Goal: Task Accomplishment & Management: Submit feedback/report problem

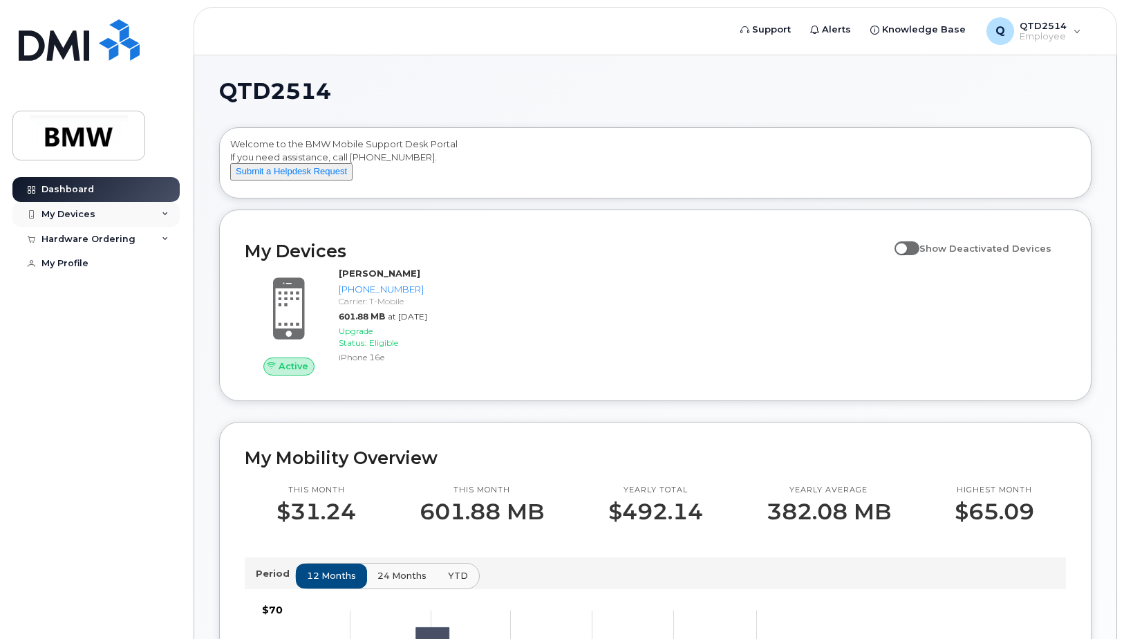
click at [106, 215] on div "My Devices" at bounding box center [95, 214] width 167 height 25
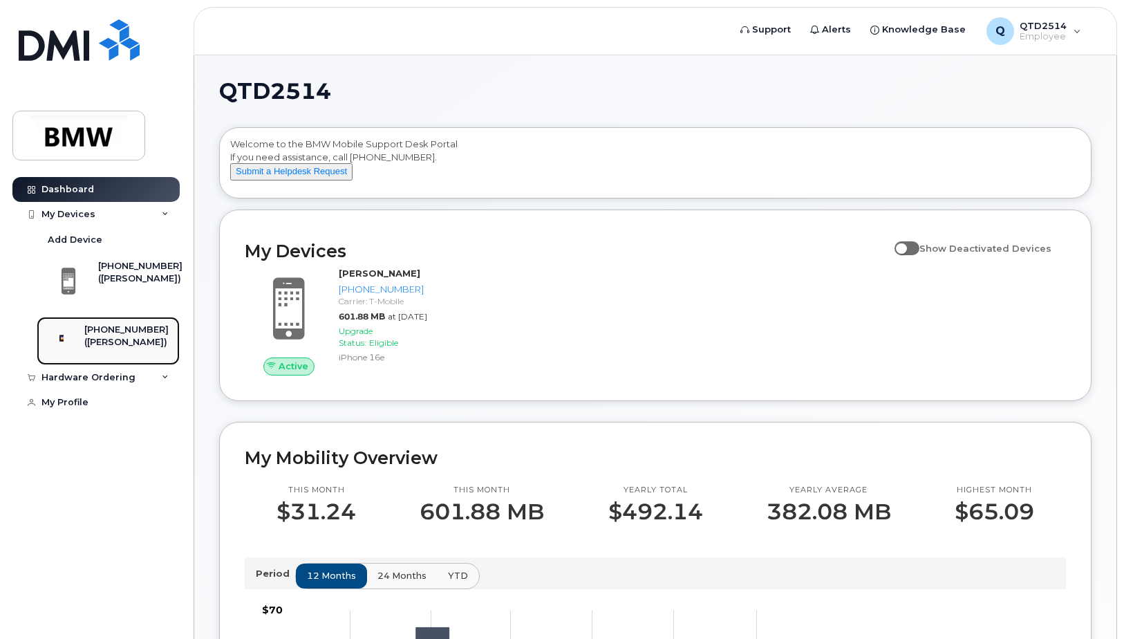
click at [113, 348] on div "([PERSON_NAME])" at bounding box center [126, 342] width 84 height 12
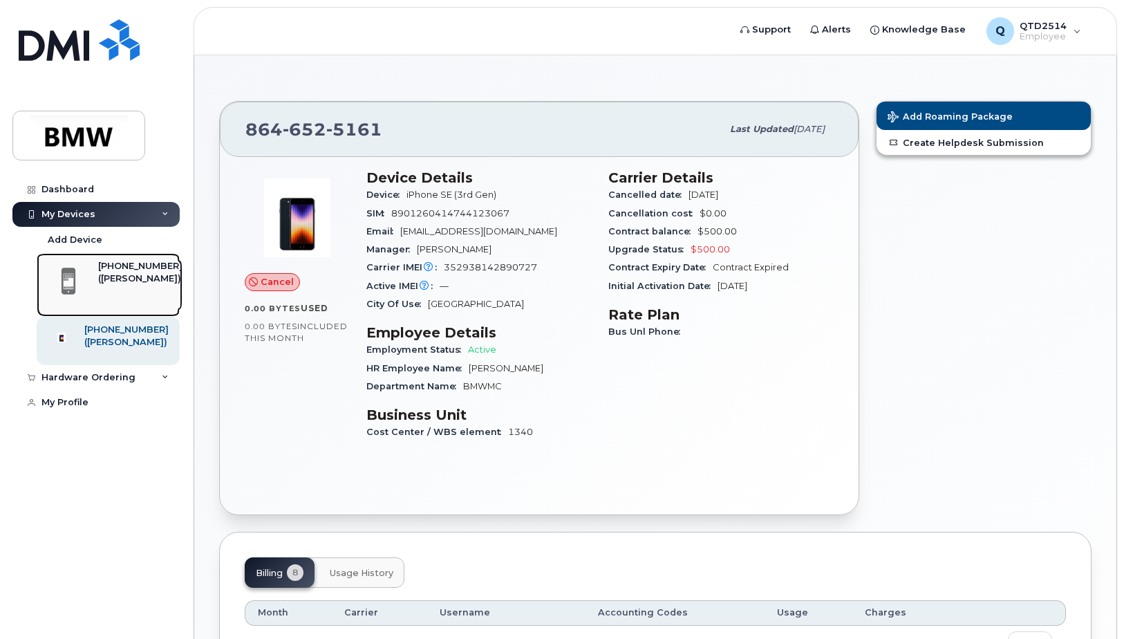
click at [140, 282] on div "([PERSON_NAME])" at bounding box center [140, 278] width 84 height 12
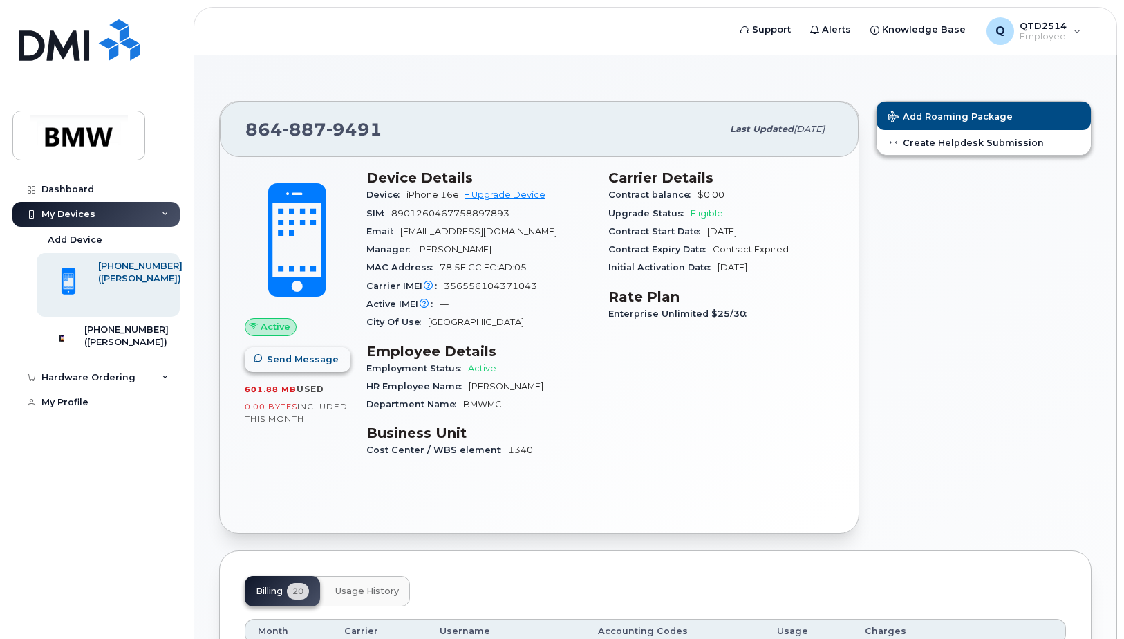
click at [275, 357] on span "Send Message" at bounding box center [303, 358] width 72 height 13
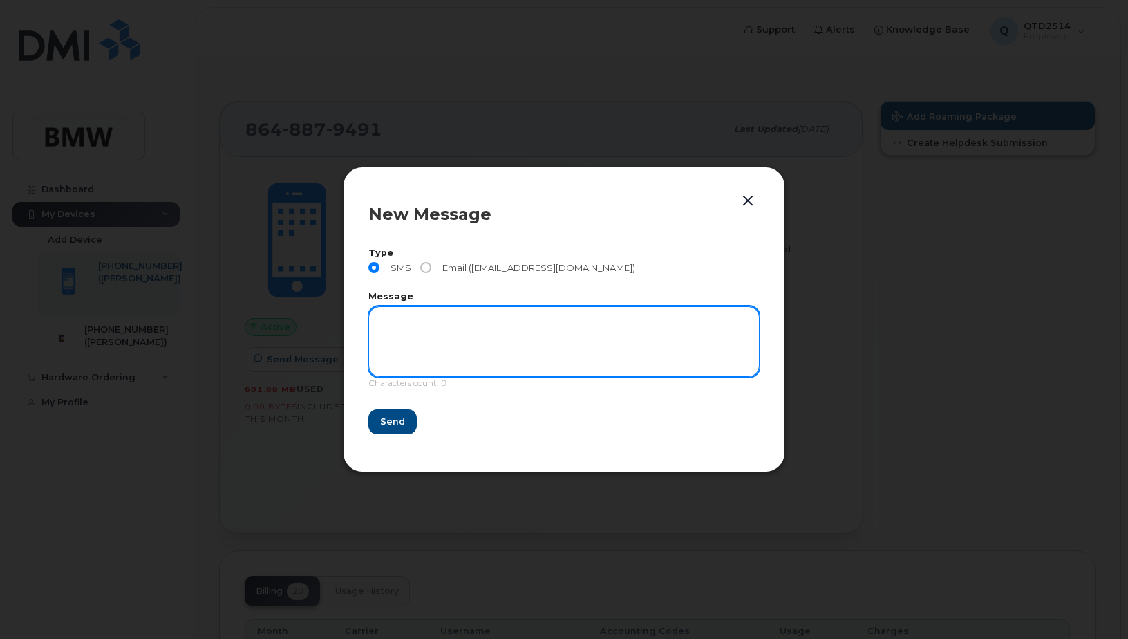
click at [438, 356] on textarea at bounding box center [563, 341] width 391 height 70
type textarea "they still have this under my name."
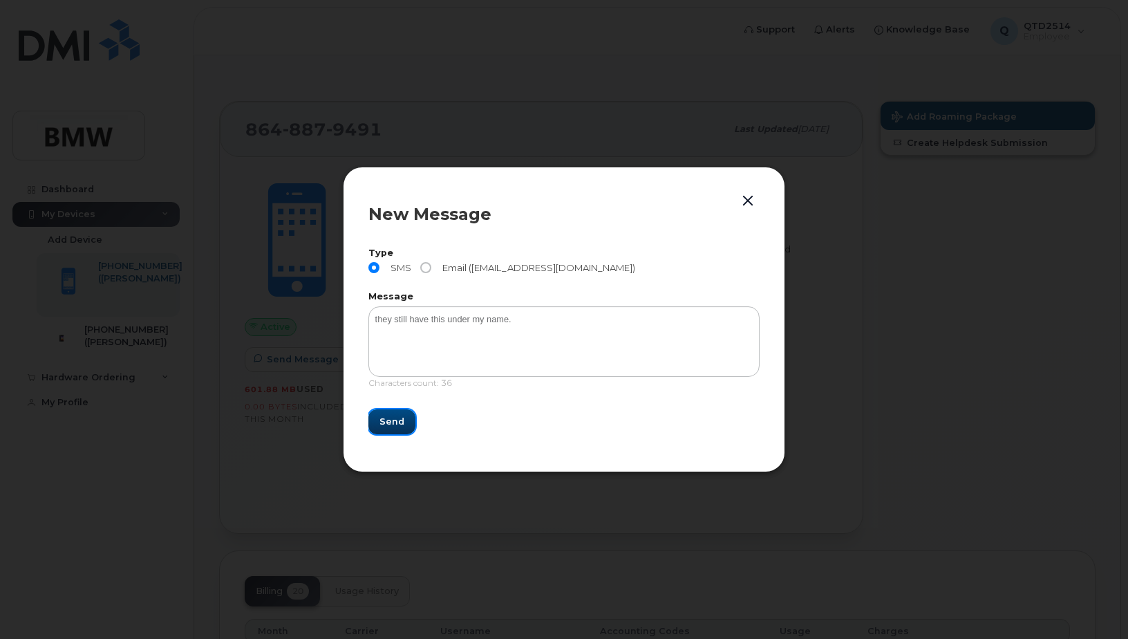
click at [381, 424] on span "Send" at bounding box center [391, 421] width 25 height 13
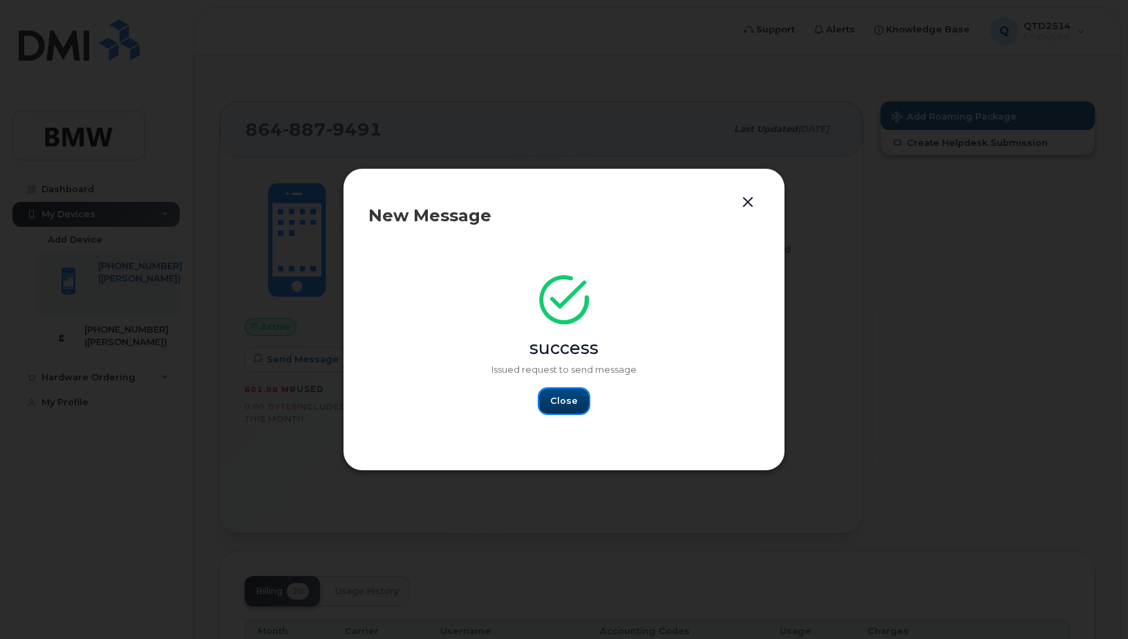
click at [567, 397] on span "Close" at bounding box center [564, 400] width 28 height 13
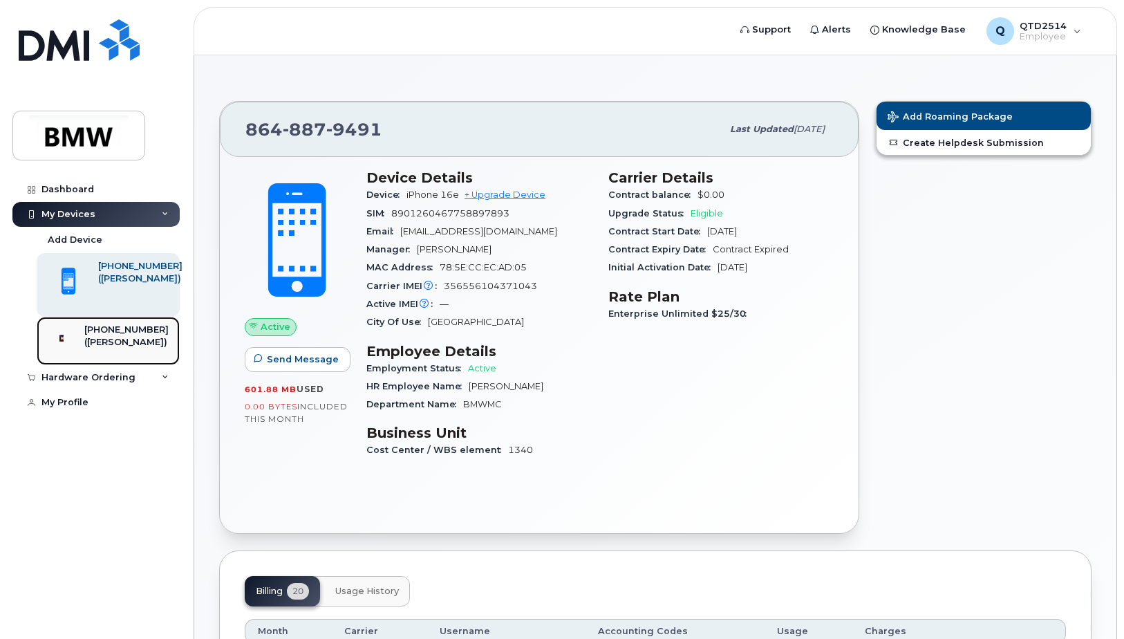
click at [117, 337] on div "([PERSON_NAME])" at bounding box center [126, 342] width 84 height 12
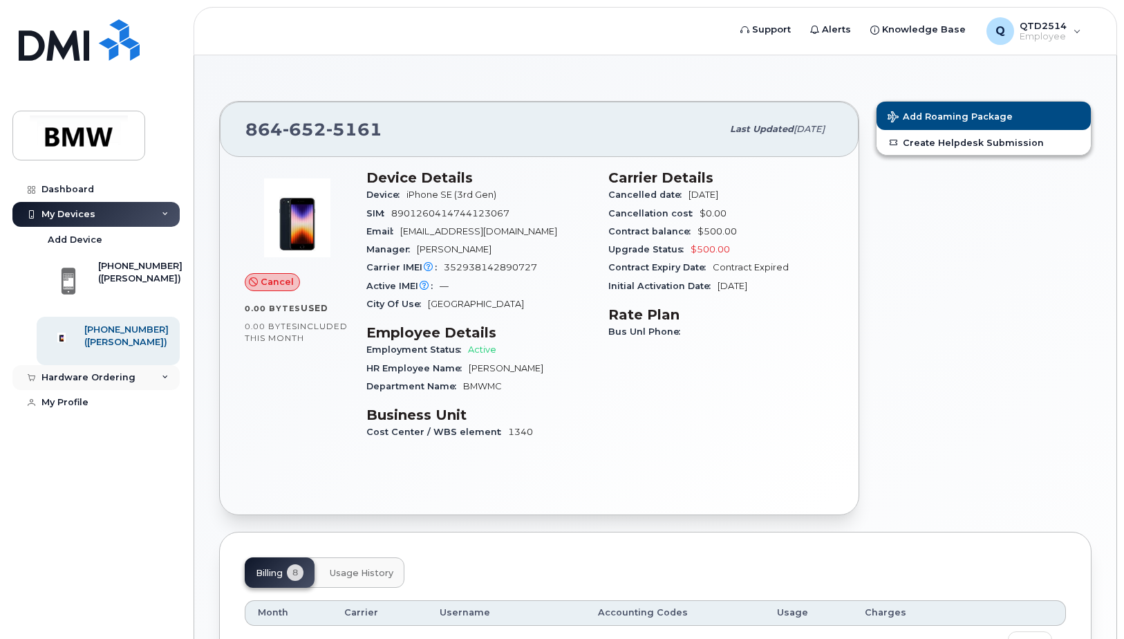
click at [151, 389] on div "Hardware Ordering" at bounding box center [95, 377] width 167 height 25
click at [64, 442] on link "New Order" at bounding box center [108, 429] width 143 height 26
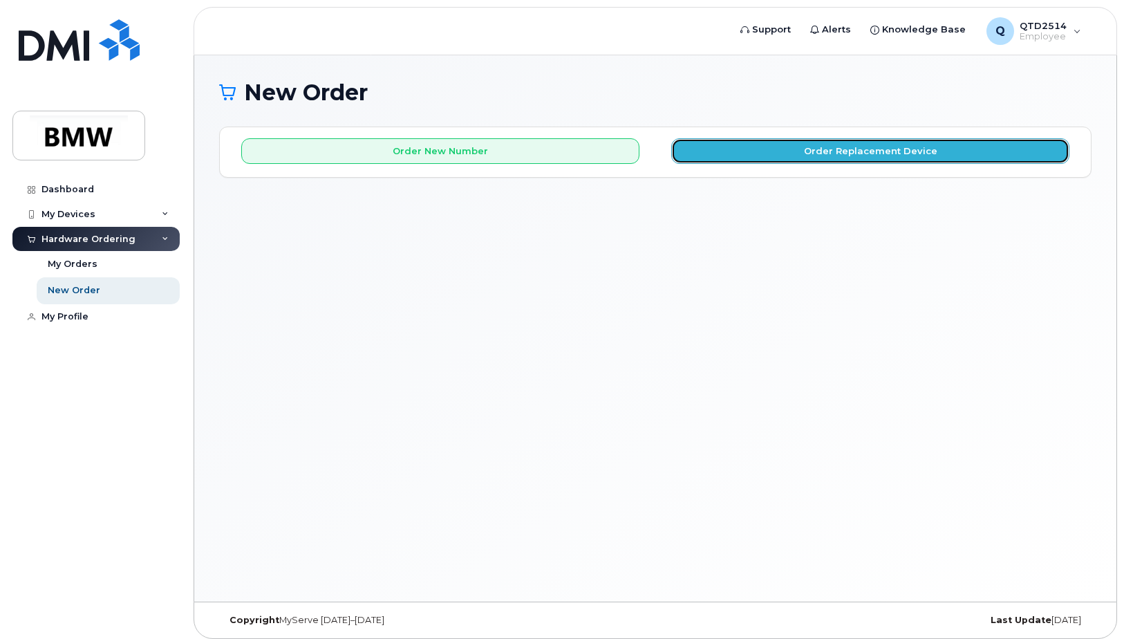
click at [811, 157] on button "Order Replacement Device" at bounding box center [870, 151] width 398 height 26
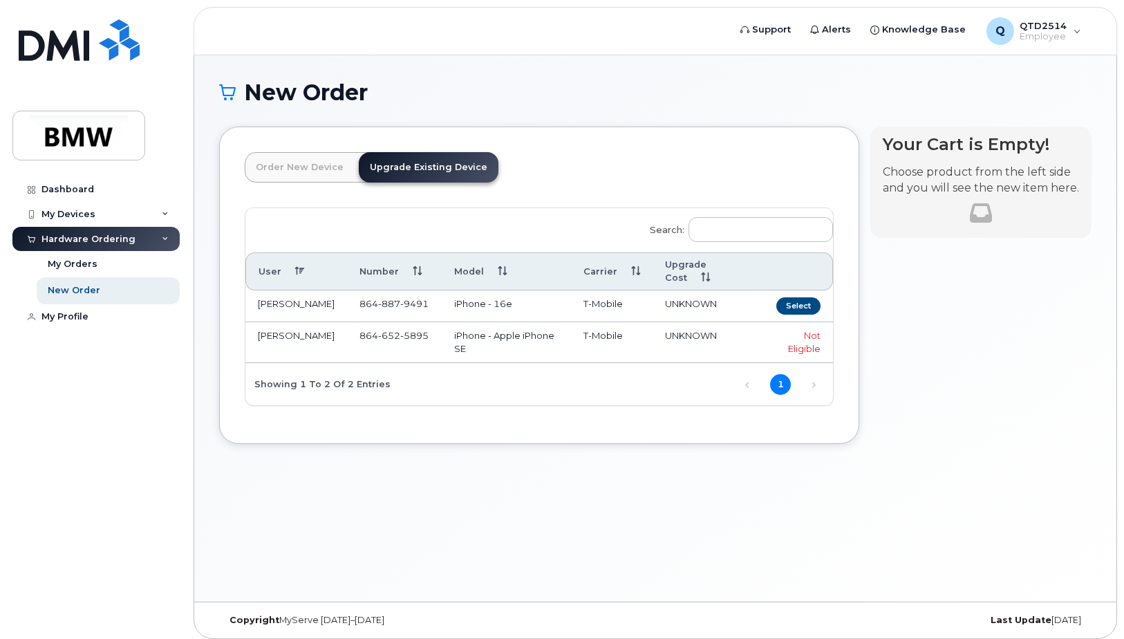
click at [490, 348] on td "iPhone - Apple iPhone SE" at bounding box center [506, 342] width 129 height 40
click at [511, 357] on td "iPhone - Apple iPhone SE" at bounding box center [506, 342] width 129 height 40
click at [511, 355] on td "iPhone - Apple iPhone SE" at bounding box center [506, 342] width 129 height 40
click at [511, 354] on td "iPhone - Apple iPhone SE" at bounding box center [506, 342] width 129 height 40
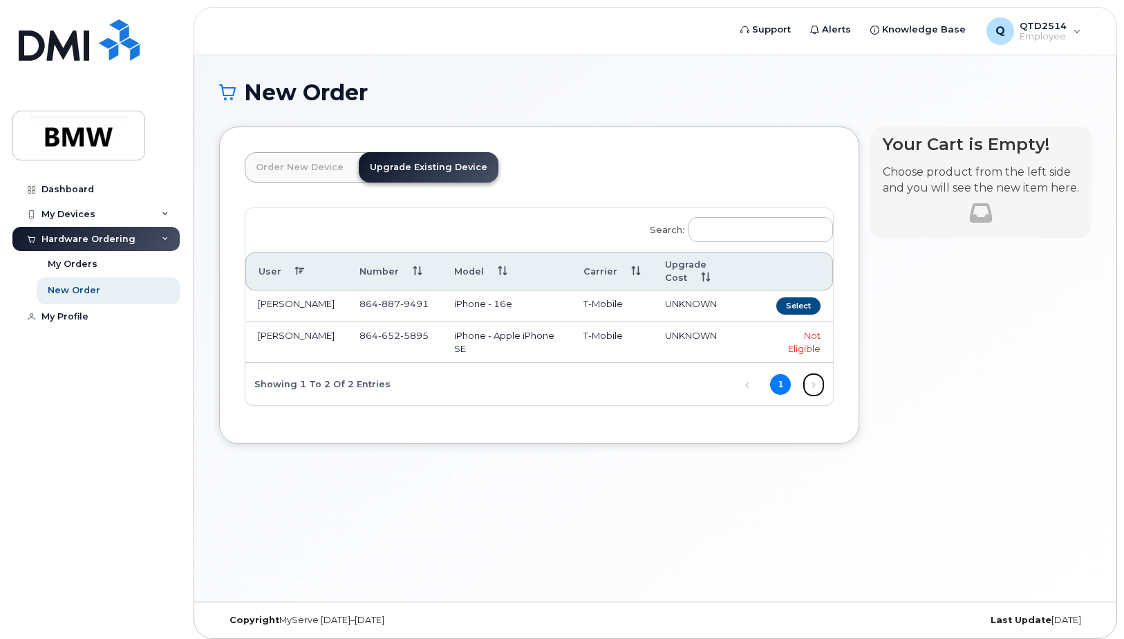
click at [810, 391] on link "Next" at bounding box center [813, 384] width 21 height 21
click at [756, 391] on link "Previous" at bounding box center [747, 384] width 21 height 21
